Goal: Find specific page/section: Find specific page/section

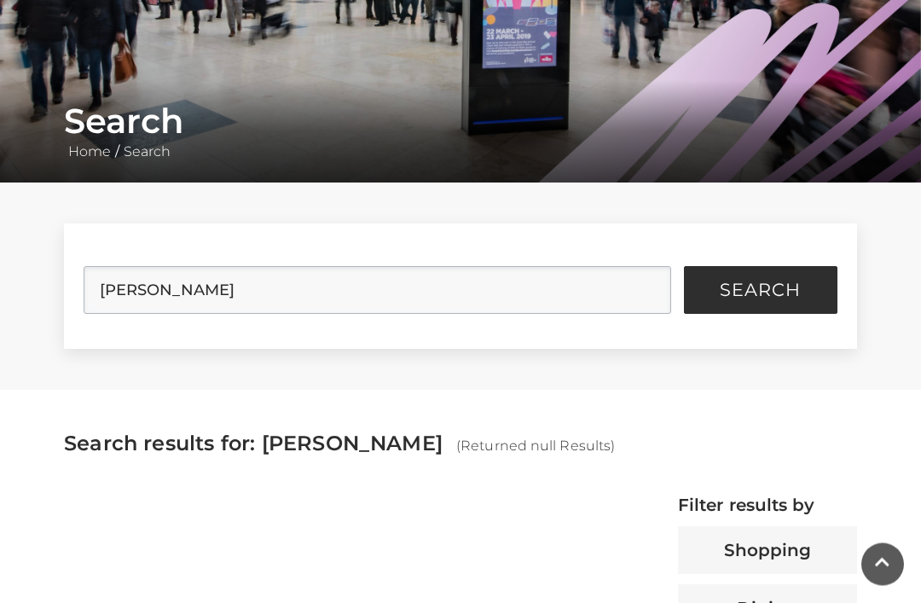
scroll to position [246, 0]
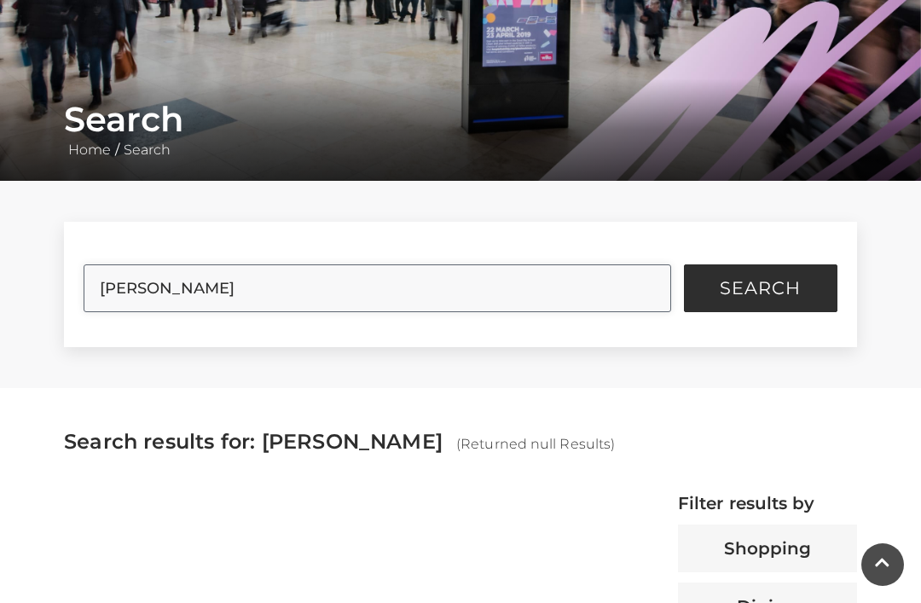
click at [135, 270] on input "[PERSON_NAME]" at bounding box center [377, 288] width 587 height 48
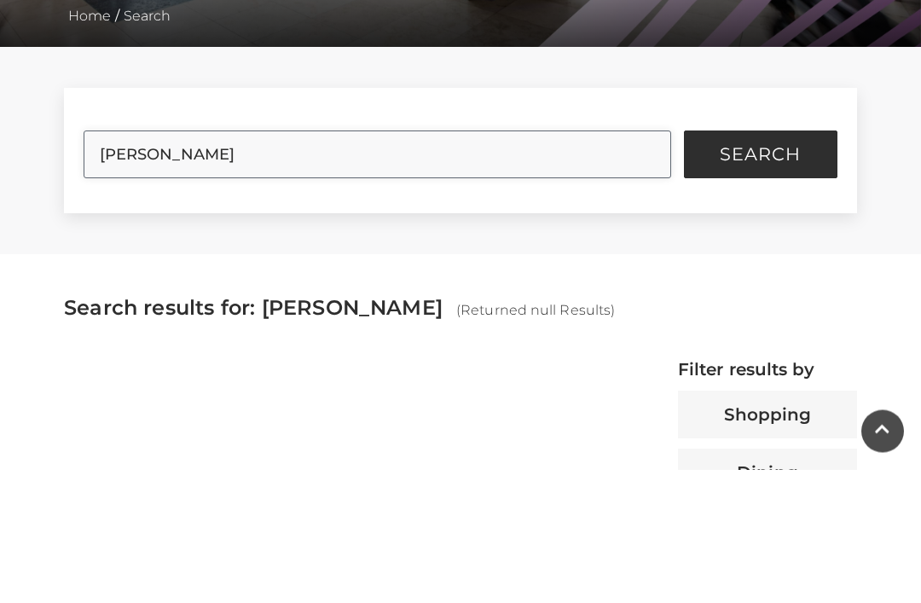
click at [171, 264] on input "[PERSON_NAME]" at bounding box center [377, 288] width 587 height 48
click at [760, 264] on button "Search" at bounding box center [761, 288] width 154 height 48
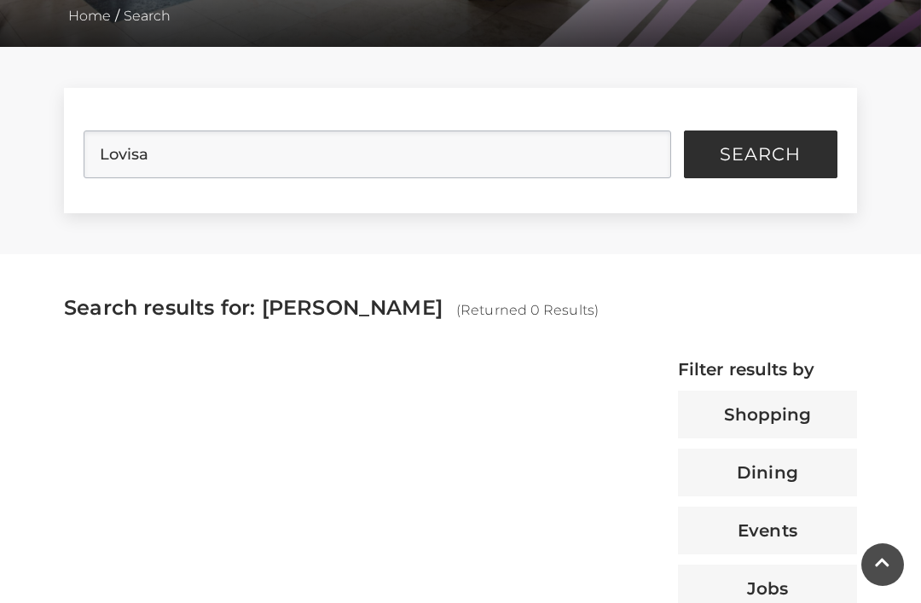
click at [815, 172] on button "Search" at bounding box center [761, 155] width 154 height 48
click at [808, 166] on button "Search" at bounding box center [761, 155] width 154 height 48
click at [762, 163] on span "Search" at bounding box center [760, 154] width 81 height 17
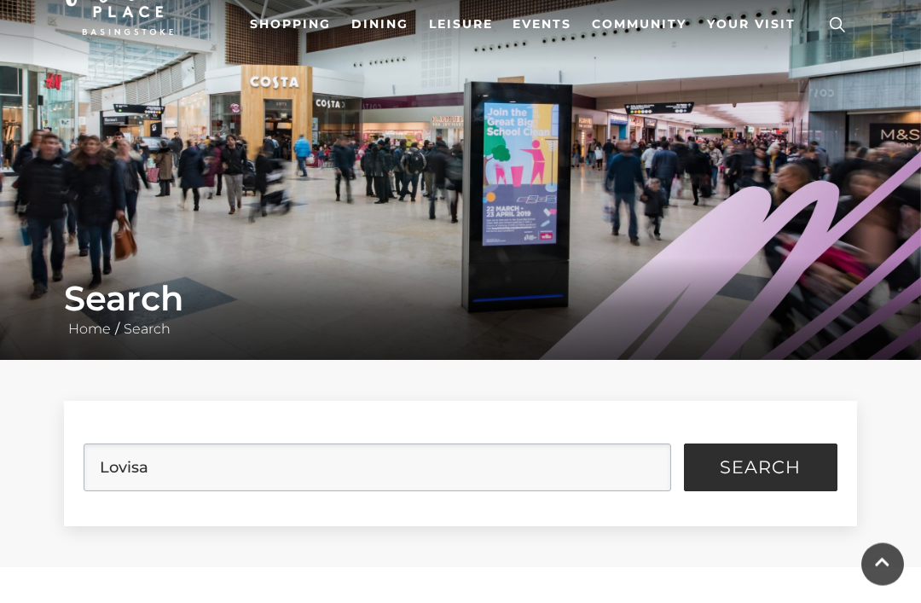
scroll to position [0, 0]
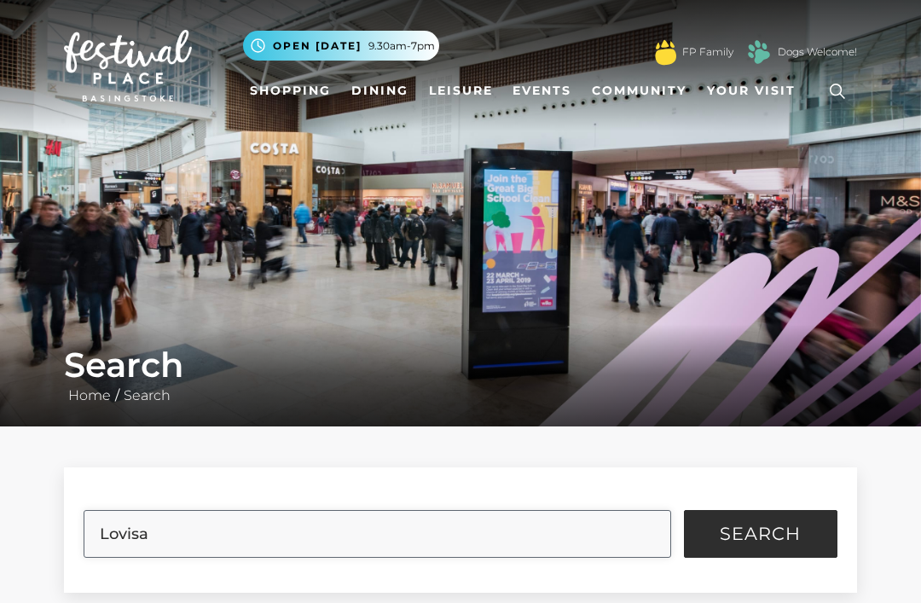
click at [498, 539] on input "Lovisa" at bounding box center [377, 534] width 587 height 48
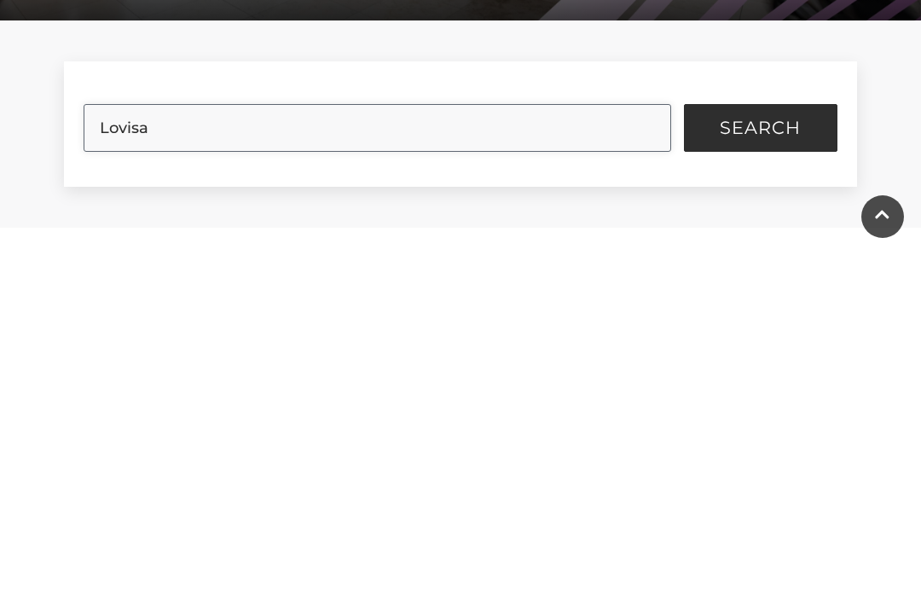
type input "Lovisa"
click at [760, 452] on button "Search" at bounding box center [761, 476] width 154 height 48
click at [807, 452] on button "Search" at bounding box center [761, 476] width 154 height 48
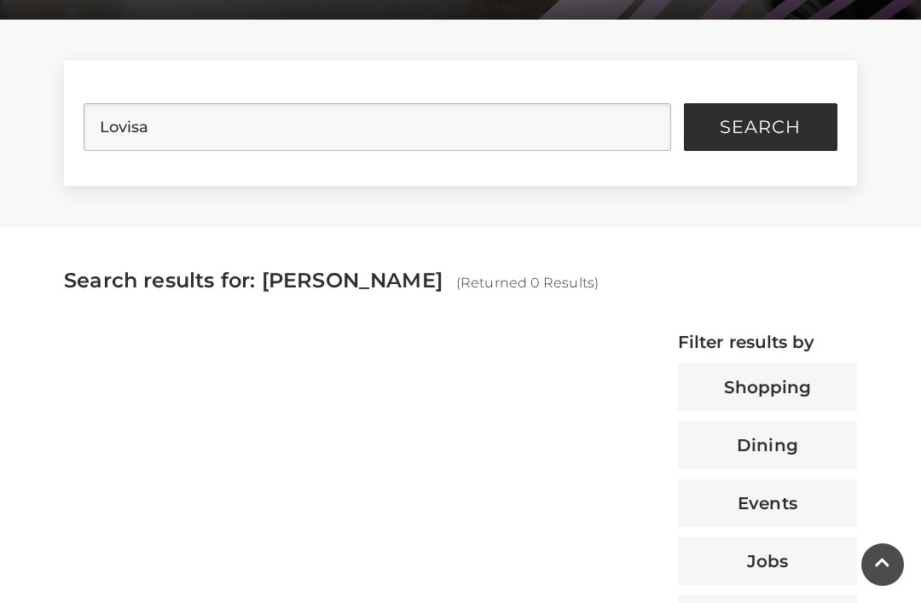
click at [825, 122] on button "Search" at bounding box center [761, 127] width 154 height 48
click at [828, 131] on button "Search" at bounding box center [761, 127] width 154 height 48
click at [829, 381] on button "Shopping" at bounding box center [767, 387] width 179 height 48
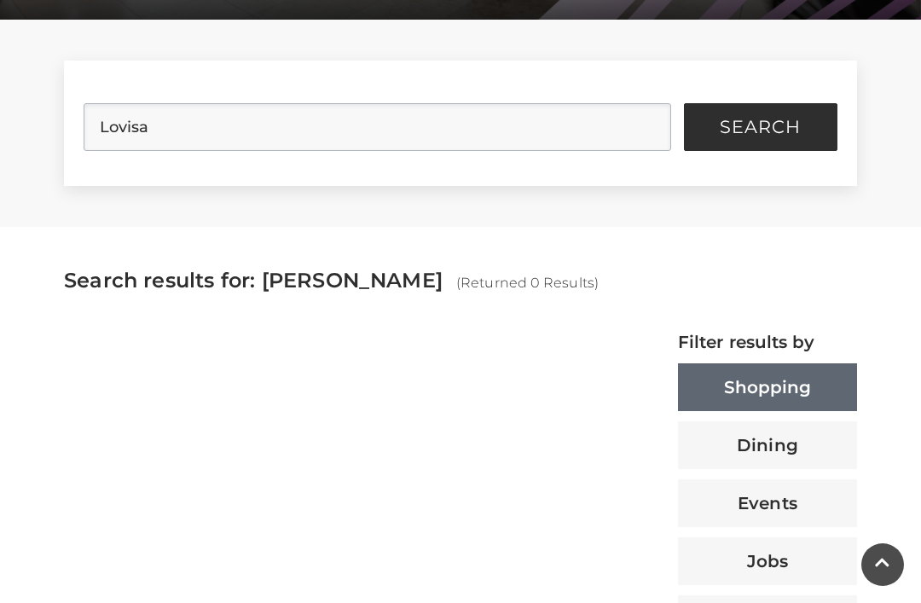
click at [800, 130] on span "Search" at bounding box center [760, 127] width 81 height 17
click at [762, 136] on span "Search" at bounding box center [760, 127] width 81 height 17
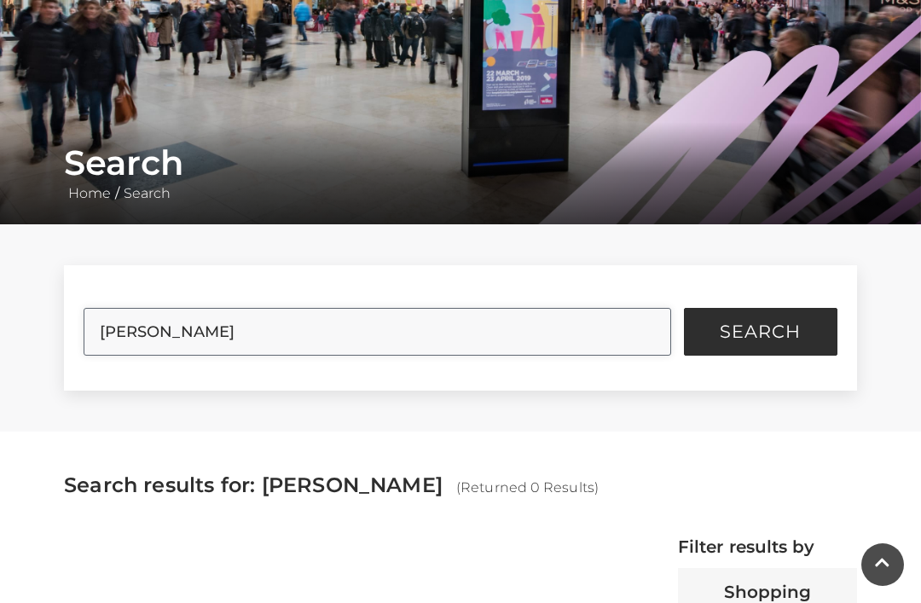
click at [543, 343] on input "Louisa" at bounding box center [377, 332] width 587 height 48
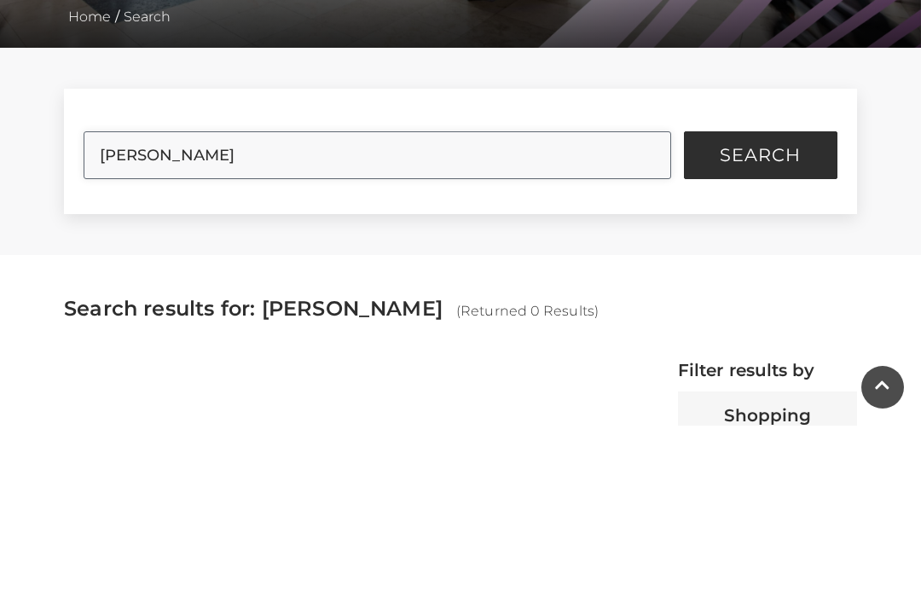
click at [651, 309] on input "Louisa" at bounding box center [377, 333] width 587 height 48
click at [648, 309] on input "Louisa" at bounding box center [377, 333] width 587 height 48
type input "Lovisa"
click at [760, 309] on button "Search" at bounding box center [761, 333] width 154 height 48
click at [752, 324] on span "Search" at bounding box center [760, 332] width 81 height 17
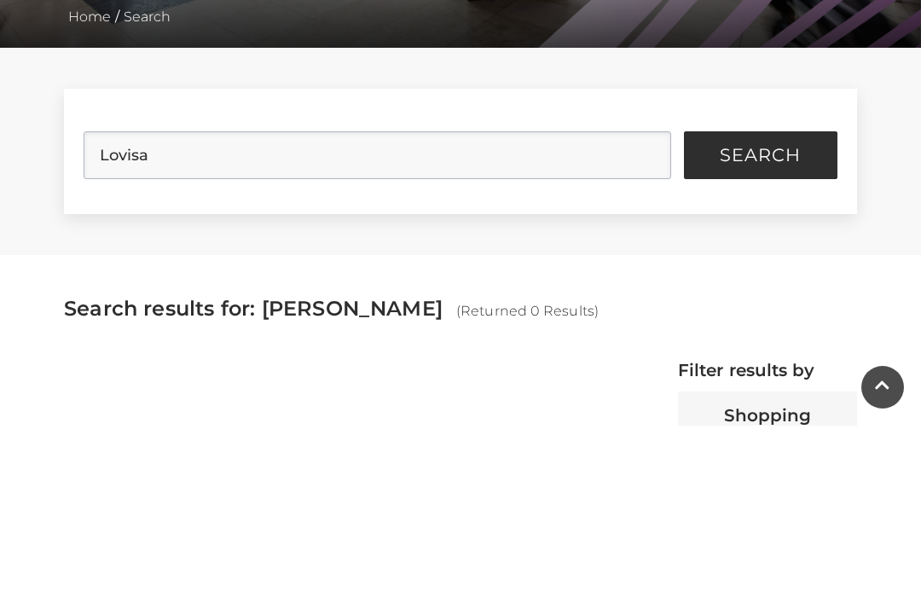
scroll to position [380, 0]
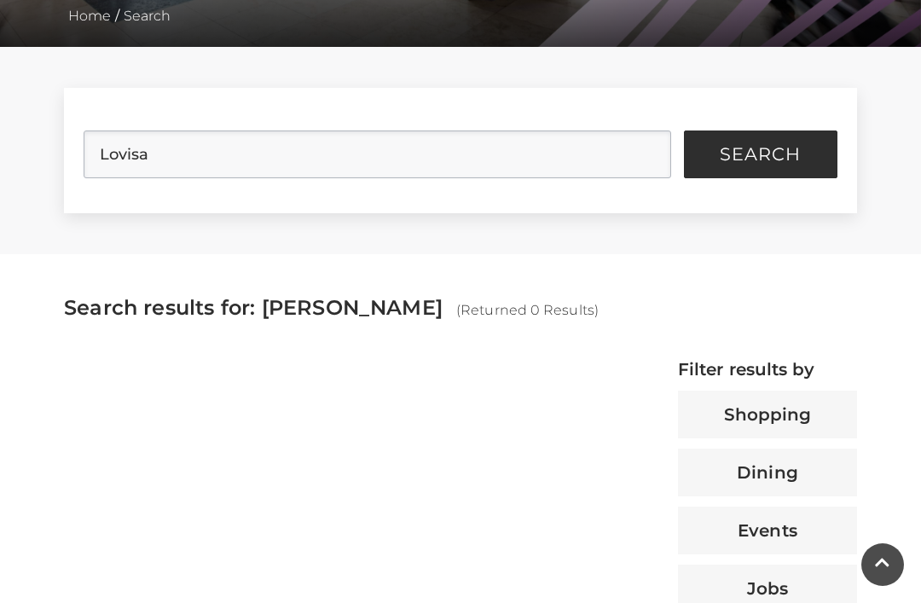
click at [751, 177] on button "Search" at bounding box center [761, 155] width 154 height 48
click at [752, 171] on button "Search" at bounding box center [761, 155] width 154 height 48
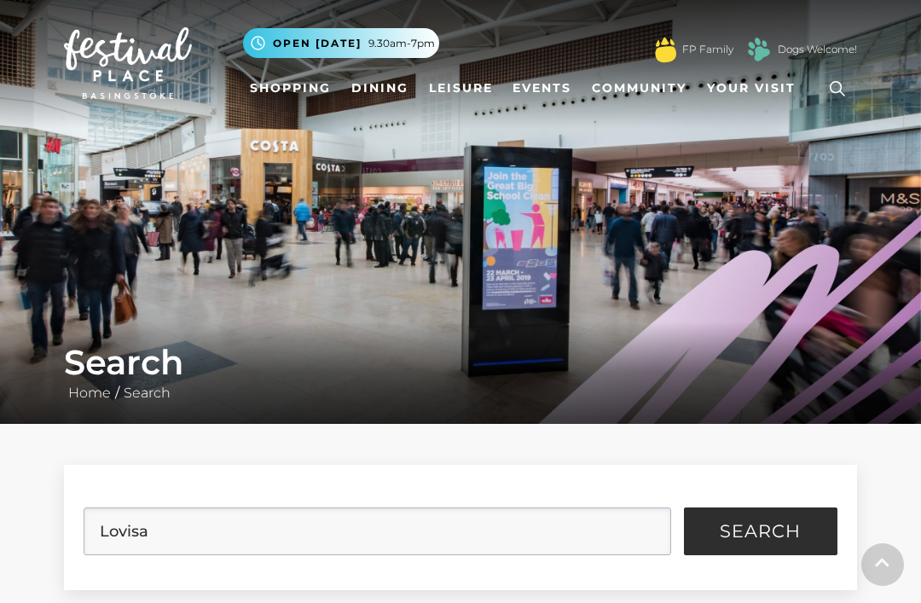
scroll to position [0, 0]
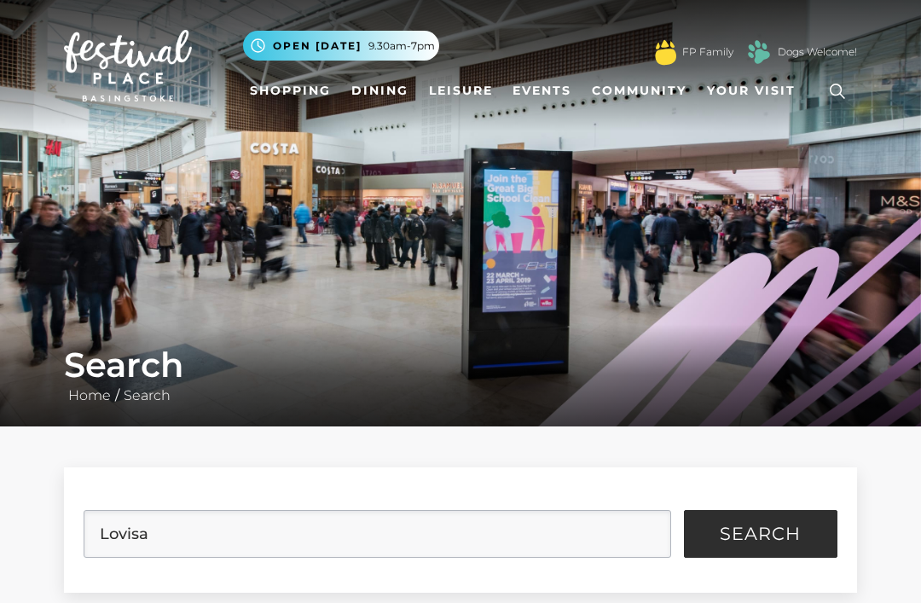
click at [288, 95] on link "Shopping" at bounding box center [290, 91] width 95 height 32
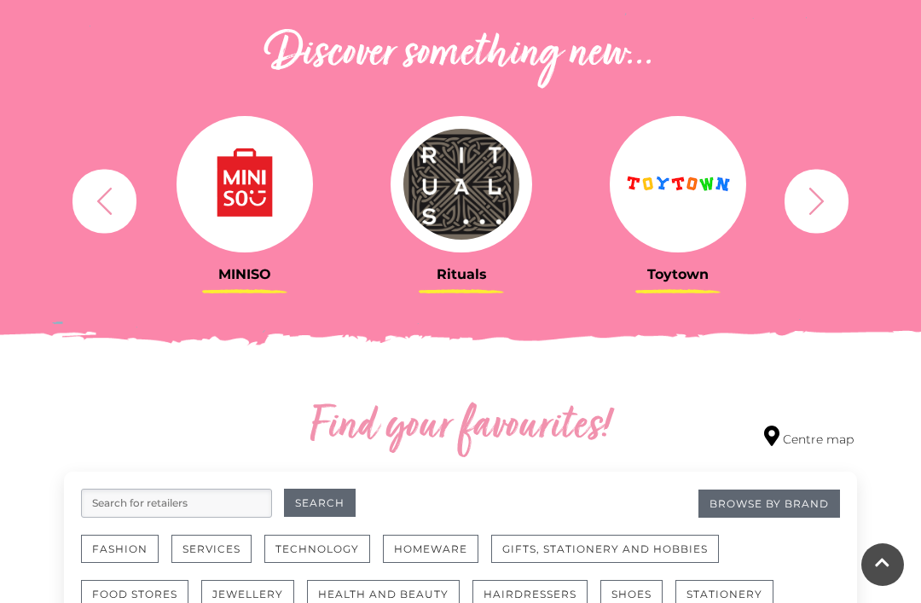
scroll to position [602, 0]
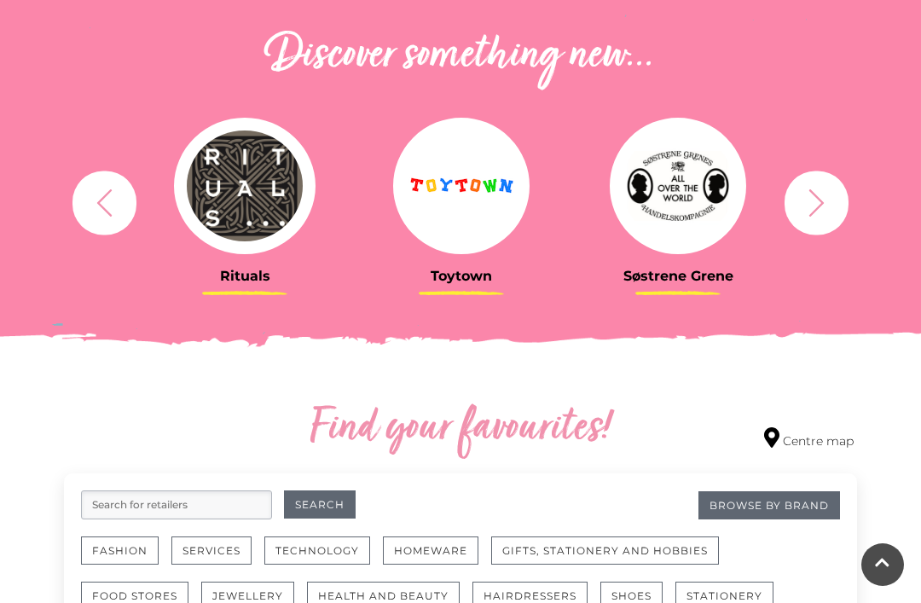
click at [852, 230] on div "Rituals Toytown Søstrene Grene Kushti Comics Fig & Fox MINISO" at bounding box center [460, 202] width 819 height 211
click at [823, 217] on icon "button" at bounding box center [817, 203] width 32 height 32
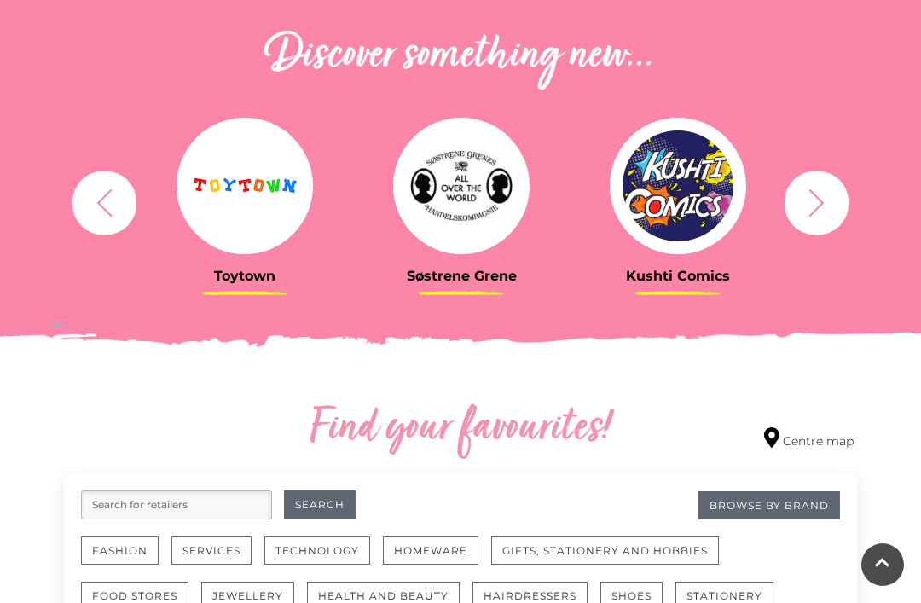
click at [826, 194] on icon "button" at bounding box center [817, 203] width 32 height 32
click at [820, 219] on button "button" at bounding box center [817, 203] width 64 height 64
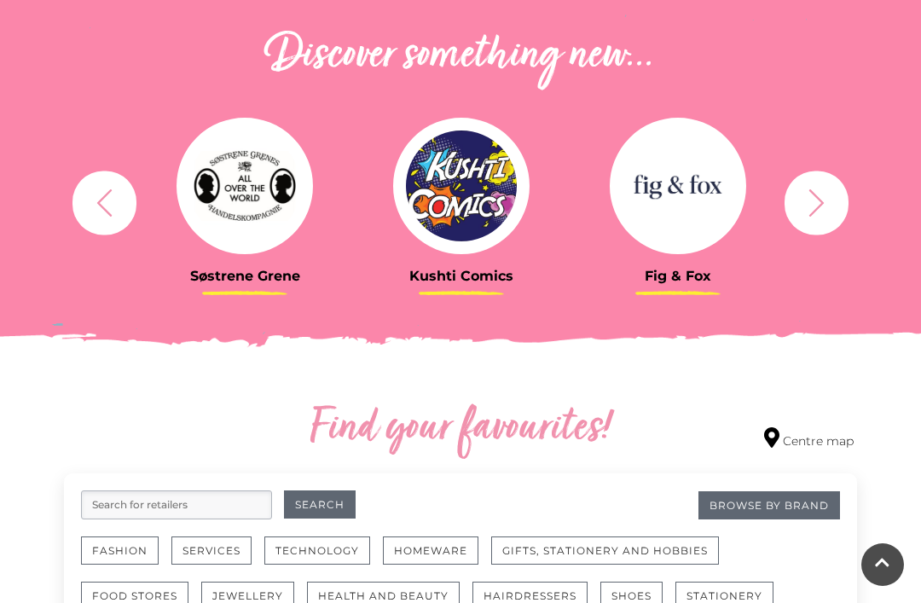
click at [820, 213] on icon "button" at bounding box center [817, 203] width 32 height 32
click at [823, 211] on icon "button" at bounding box center [817, 203] width 32 height 32
click at [826, 212] on icon "button" at bounding box center [817, 203] width 32 height 32
click at [827, 215] on icon "button" at bounding box center [817, 203] width 32 height 32
click at [823, 215] on icon "button" at bounding box center [817, 203] width 32 height 32
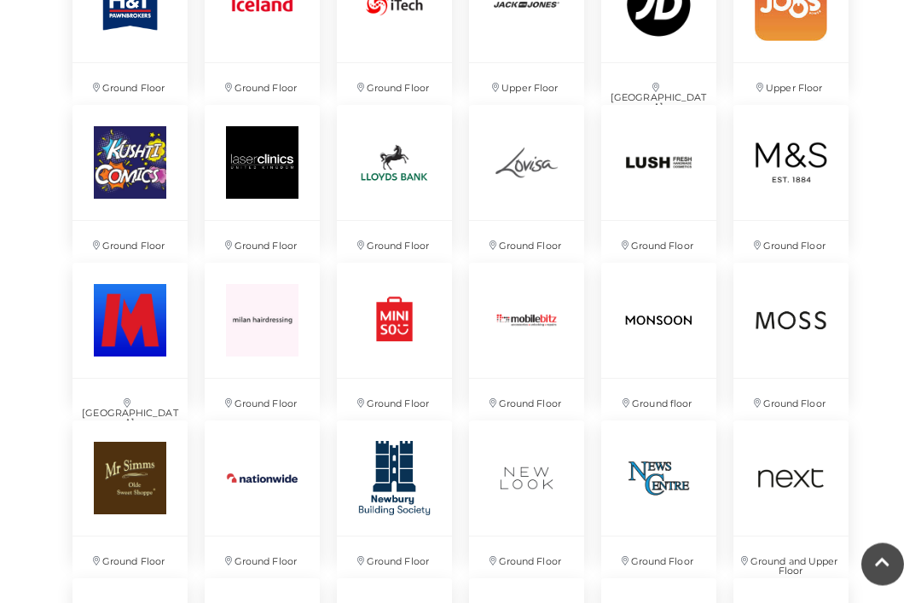
scroll to position [2483, 0]
click at [538, 190] on img at bounding box center [526, 162] width 115 height 115
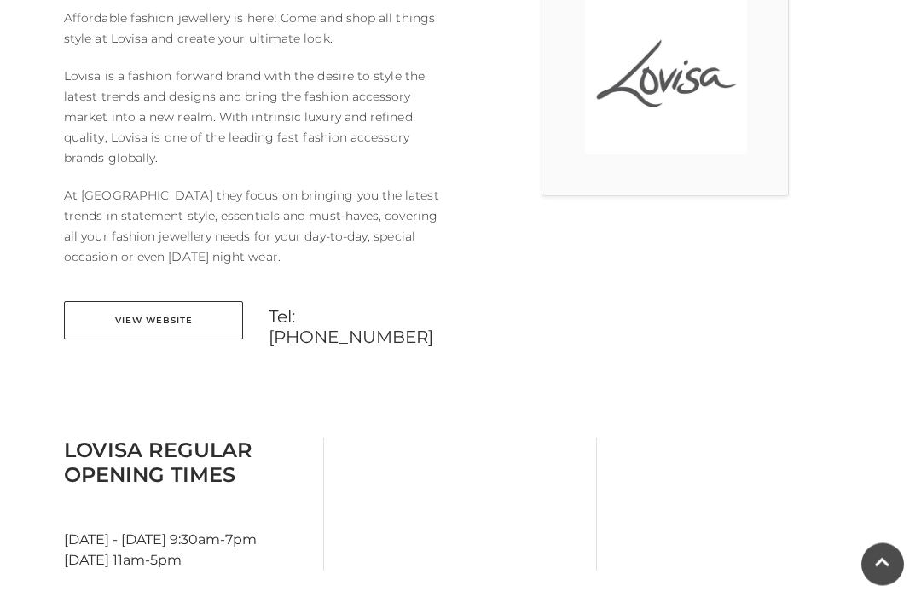
scroll to position [542, 0]
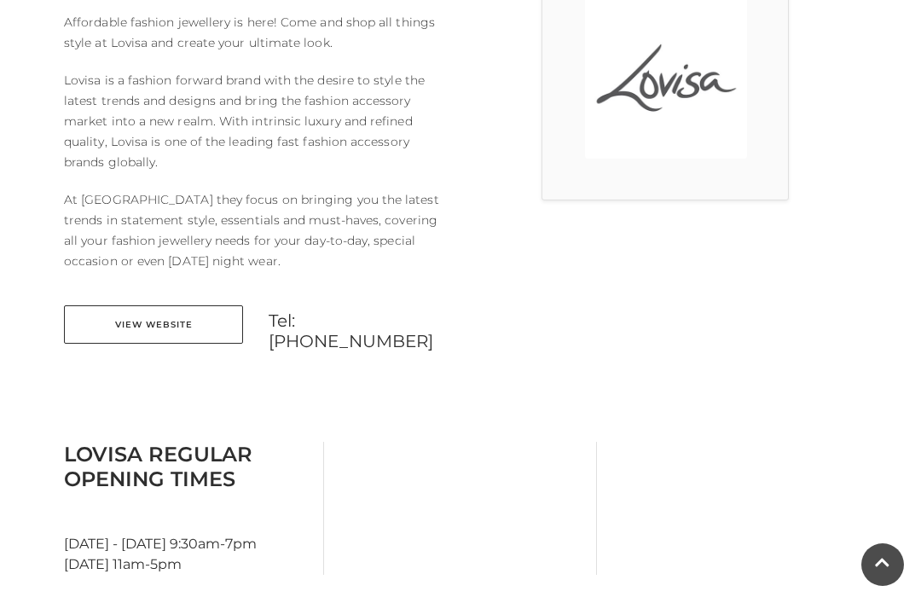
click at [235, 328] on link "View Website" at bounding box center [153, 324] width 179 height 38
